Goal: Transaction & Acquisition: Purchase product/service

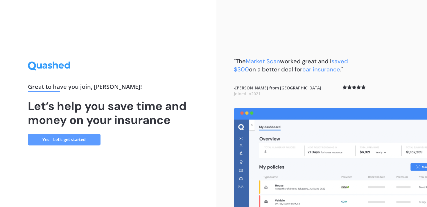
click at [75, 136] on link "Yes - Let’s get started" at bounding box center [64, 140] width 73 height 12
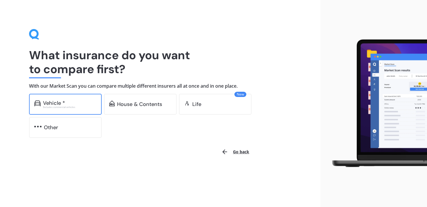
click at [78, 106] on div "Excludes commercial vehicles" at bounding box center [69, 107] width 53 height 2
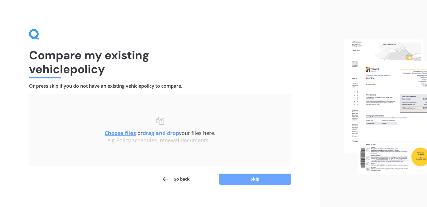
click at [241, 179] on button "Skip" at bounding box center [255, 179] width 73 height 11
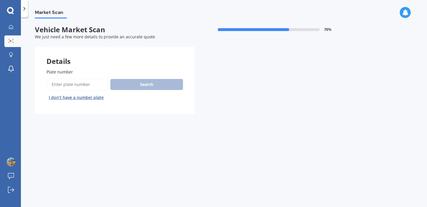
click at [96, 84] on input "Plate number" at bounding box center [77, 84] width 62 height 12
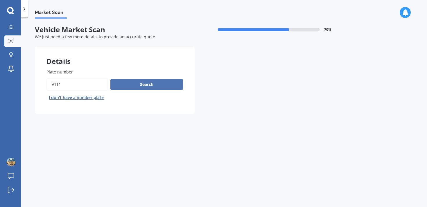
type input "V1T1"
click at [133, 85] on button "Search" at bounding box center [146, 84] width 73 height 11
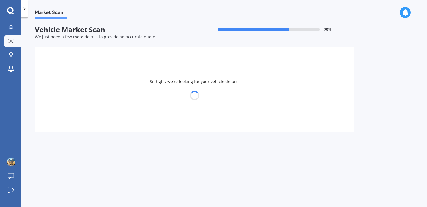
select select "TESLA"
select select "Y"
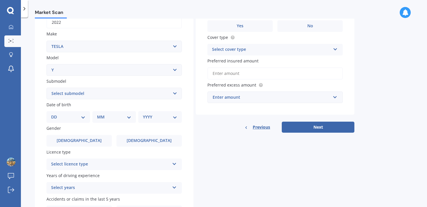
scroll to position [77, 0]
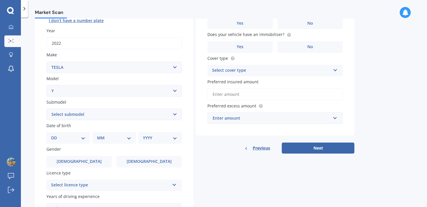
click at [96, 117] on select "Select submodel EV" at bounding box center [113, 115] width 135 height 12
select select "EV"
click at [46, 109] on select "Select submodel EV" at bounding box center [113, 115] width 135 height 12
click at [72, 139] on select "DD 01 02 03 04 05 06 07 08 09 10 11 12 13 14 15 16 17 18 19 20 21 22 23 24 25 2…" at bounding box center [68, 138] width 34 height 6
select select "04"
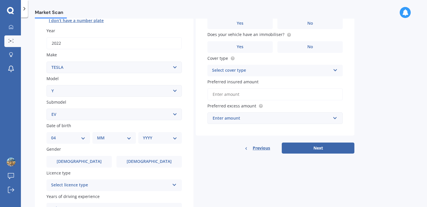
click at [56, 136] on select "DD 01 02 03 04 05 06 07 08 09 10 11 12 13 14 15 16 17 18 19 20 21 22 23 24 25 2…" at bounding box center [68, 138] width 34 height 6
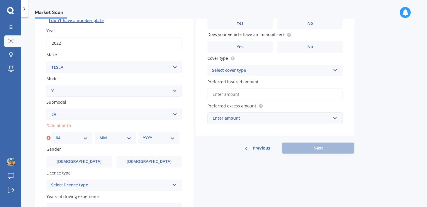
click at [112, 138] on select "MM 01 02 03 04 05 06 07 08 09 10 11 12" at bounding box center [115, 138] width 32 height 6
select select "03"
click at [99, 136] on select "MM 01 02 03 04 05 06 07 08 09 10 11 12" at bounding box center [115, 138] width 32 height 6
click at [151, 141] on select "YYYY 2025 2024 2023 2022 2021 2020 2019 2018 2017 2016 2015 2014 2013 2012 2011…" at bounding box center [159, 138] width 32 height 6
select select "1999"
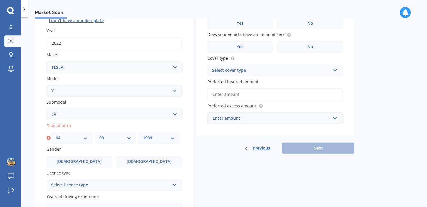
click at [143, 136] on select "YYYY 2025 2024 2023 2022 2021 2020 2019 2018 2017 2016 2015 2014 2013 2012 2011…" at bounding box center [159, 138] width 32 height 6
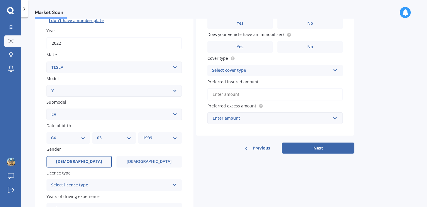
click at [90, 162] on label "Male" at bounding box center [78, 162] width 65 height 12
click at [0, 0] on input "Male" at bounding box center [0, 0] width 0 height 0
click at [95, 184] on div "Select licence type" at bounding box center [110, 185] width 119 height 7
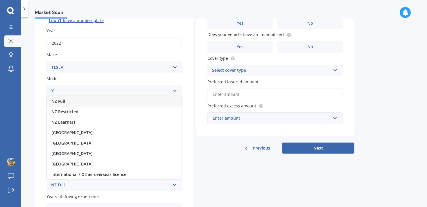
click at [81, 103] on div "NZ Full" at bounding box center [114, 101] width 135 height 10
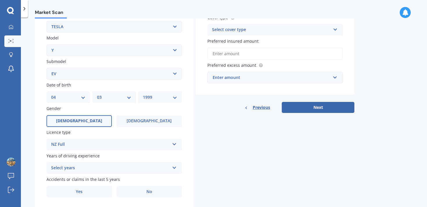
scroll to position [136, 0]
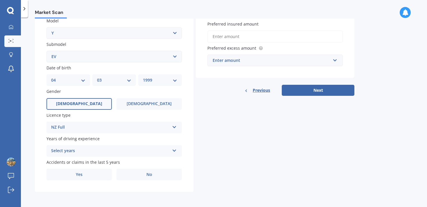
click at [69, 151] on div "Select years" at bounding box center [110, 151] width 119 height 7
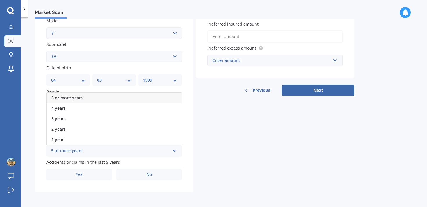
click at [70, 98] on span "5 or more years" at bounding box center [66, 98] width 31 height 6
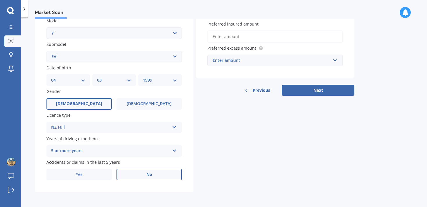
click at [131, 175] on label "No" at bounding box center [149, 175] width 65 height 12
click at [0, 0] on input "No" at bounding box center [0, 0] width 0 height 0
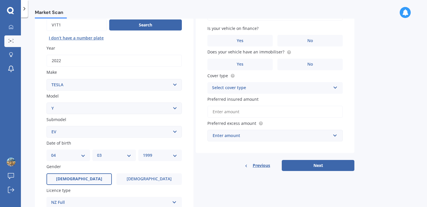
scroll to position [0, 0]
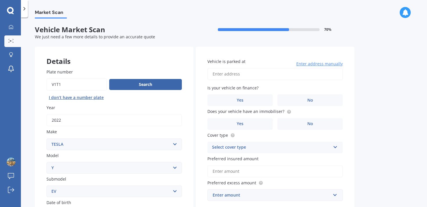
click at [243, 74] on input "Vehicle is parked at" at bounding box center [274, 74] width 135 height 12
type input "28 Fields Parade, Oteha, Auckland 0632"
click at [304, 99] on label "No" at bounding box center [310, 100] width 65 height 12
click at [0, 0] on input "No" at bounding box center [0, 0] width 0 height 0
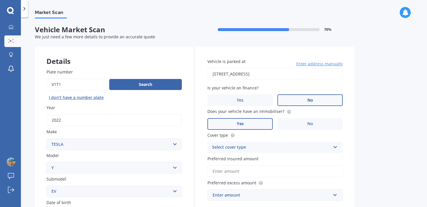
click at [262, 129] on label "Yes" at bounding box center [239, 124] width 65 height 12
click at [0, 0] on input "Yes" at bounding box center [0, 0] width 0 height 0
click at [278, 148] on div "Select cover type" at bounding box center [271, 147] width 119 height 7
click at [267, 160] on div "Comprehensive" at bounding box center [275, 159] width 135 height 10
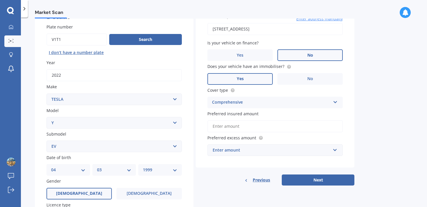
scroll to position [48, 0]
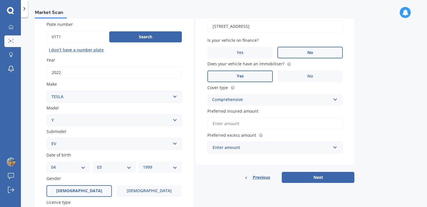
click at [261, 125] on input "Preferred insured amount" at bounding box center [274, 124] width 135 height 12
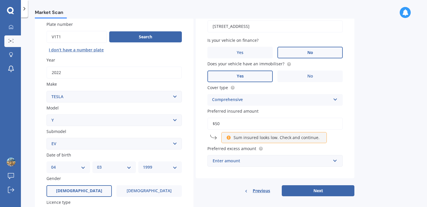
type input "$5"
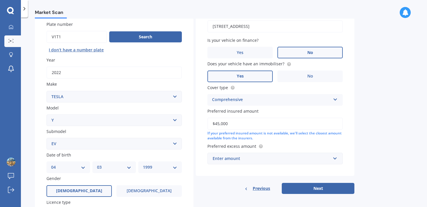
type input "$45,000"
click at [276, 140] on div "If your preferred insured amount is not available, we'll select the closest amo…" at bounding box center [274, 136] width 135 height 10
click at [273, 155] on input "text" at bounding box center [273, 158] width 130 height 11
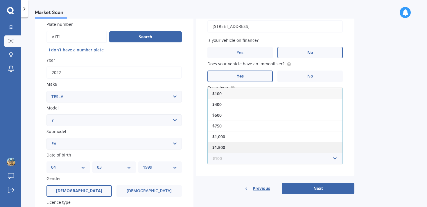
scroll to position [10, 0]
click at [267, 149] on div "$2,000" at bounding box center [275, 148] width 135 height 11
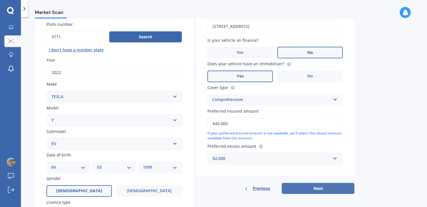
click at [303, 189] on button "Next" at bounding box center [318, 188] width 73 height 11
select select "04"
select select "03"
select select "1999"
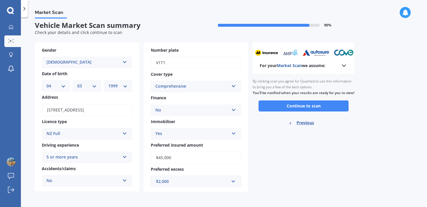
scroll to position [0, 0]
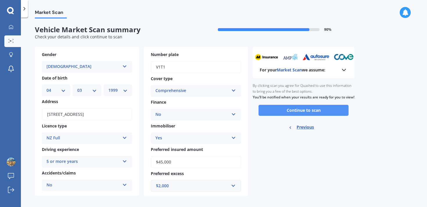
click at [295, 116] on button "Continue to scan" at bounding box center [304, 110] width 90 height 11
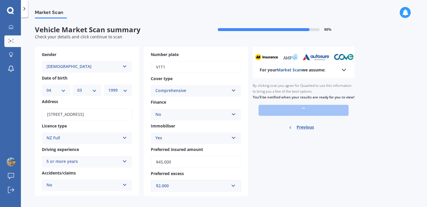
scroll to position [5, 0]
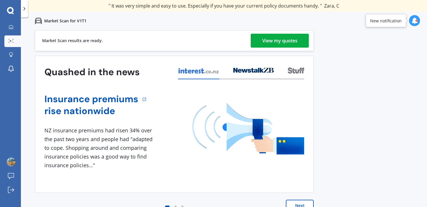
click at [279, 37] on div "View my quotes" at bounding box center [279, 41] width 35 height 14
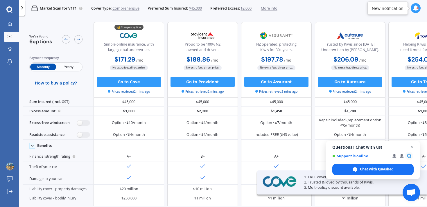
click at [67, 66] on span "Yearly" at bounding box center [69, 67] width 26 height 7
click at [414, 147] on span "Close chat" at bounding box center [412, 147] width 7 height 7
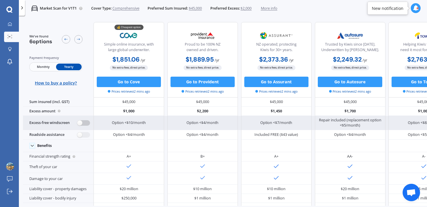
click at [85, 122] on label at bounding box center [83, 123] width 13 height 6
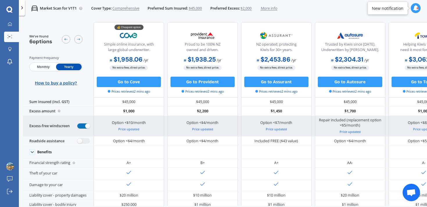
click at [83, 126] on label at bounding box center [83, 127] width 13 height 6
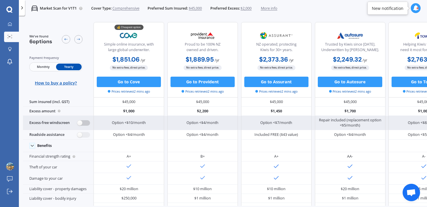
click at [83, 126] on div "Excess-free windscreen" at bounding box center [58, 123] width 71 height 15
click at [83, 123] on label at bounding box center [83, 123] width 13 height 6
radio input "true"
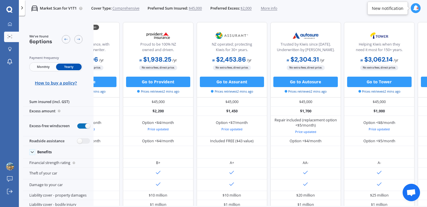
scroll to position [0, 120]
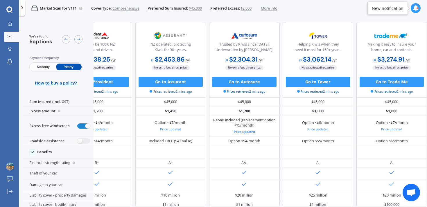
click at [273, 7] on span "More info" at bounding box center [269, 8] width 17 height 5
